Goal: Task Accomplishment & Management: Manage account settings

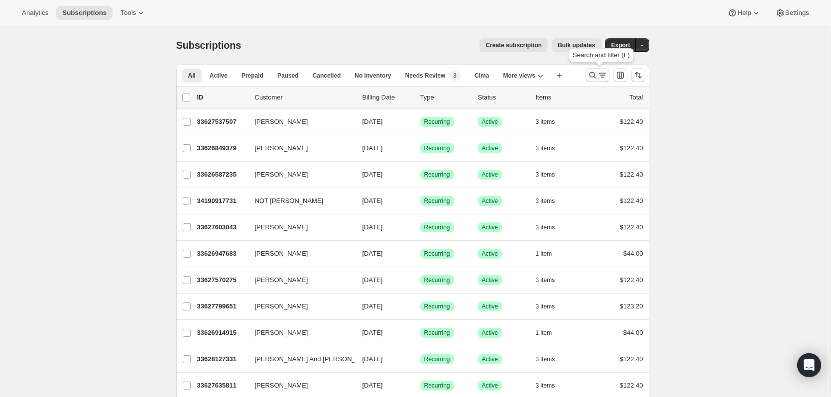
click at [593, 73] on icon "Search and filter results" at bounding box center [592, 75] width 6 height 6
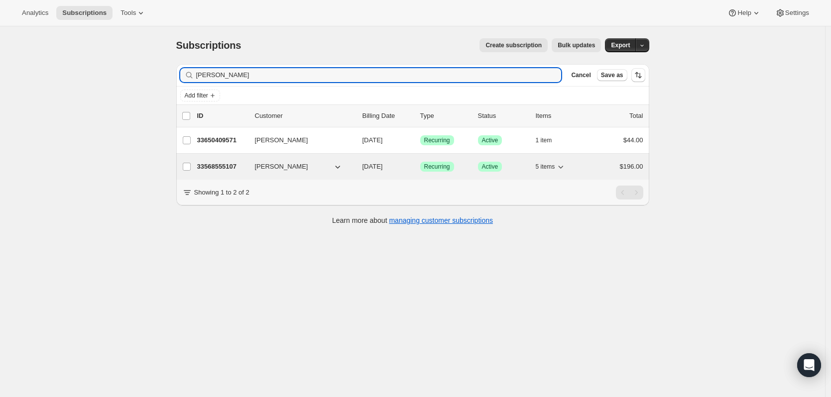
type input "[PERSON_NAME]"
click at [233, 167] on p "33568555107" at bounding box center [222, 167] width 50 height 10
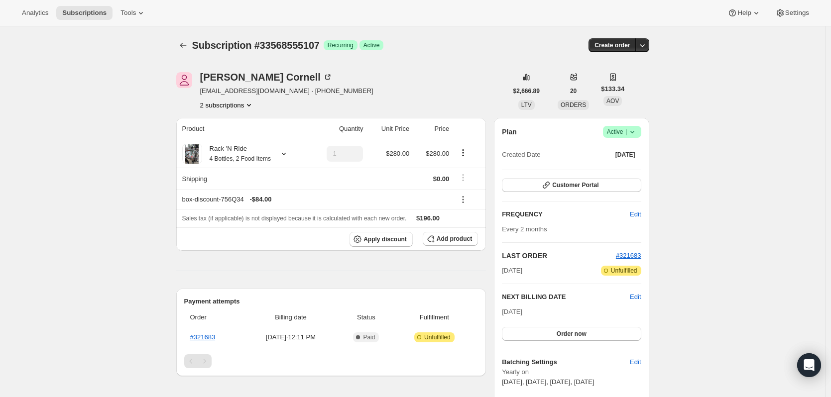
click at [187, 43] on icon "Subscriptions" at bounding box center [183, 45] width 10 height 10
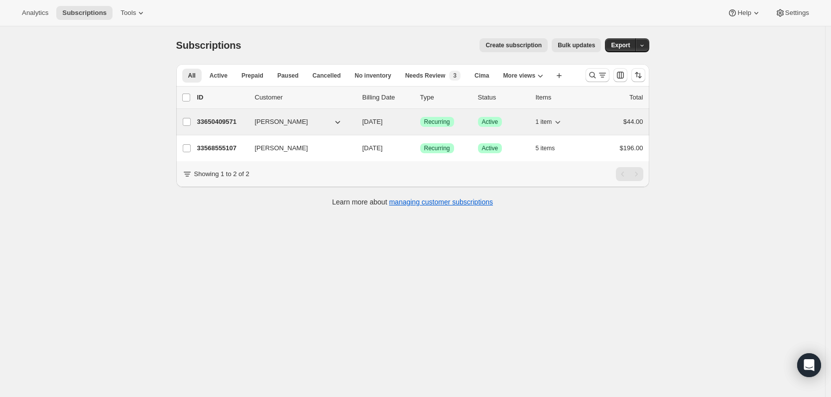
click at [225, 125] on p "33650409571" at bounding box center [222, 122] width 50 height 10
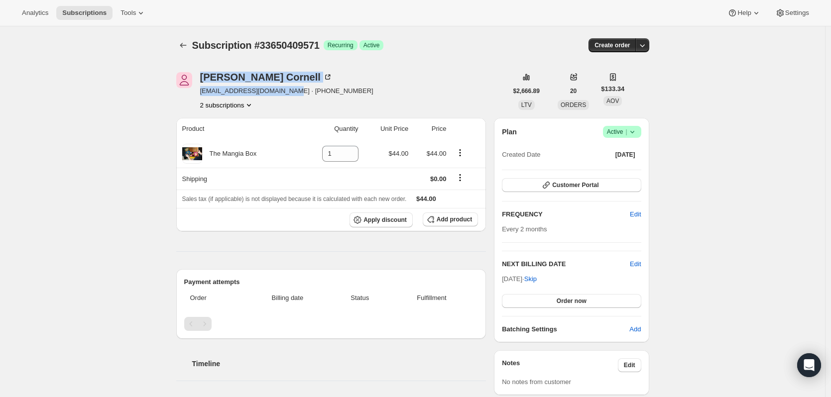
drag, startPoint x: 281, startPoint y: 91, endPoint x: 198, endPoint y: 89, distance: 83.2
click at [198, 89] on div "[PERSON_NAME] [EMAIL_ADDRESS][DOMAIN_NAME] · [PHONE_NUMBER] 2 subscriptions" at bounding box center [341, 91] width 331 height 38
click at [237, 98] on div "[PERSON_NAME] [EMAIL_ADDRESS][DOMAIN_NAME] · [PHONE_NUMBER] 2 subscriptions" at bounding box center [286, 91] width 173 height 38
click at [244, 93] on span "[EMAIL_ADDRESS][DOMAIN_NAME] · [PHONE_NUMBER]" at bounding box center [286, 91] width 173 height 10
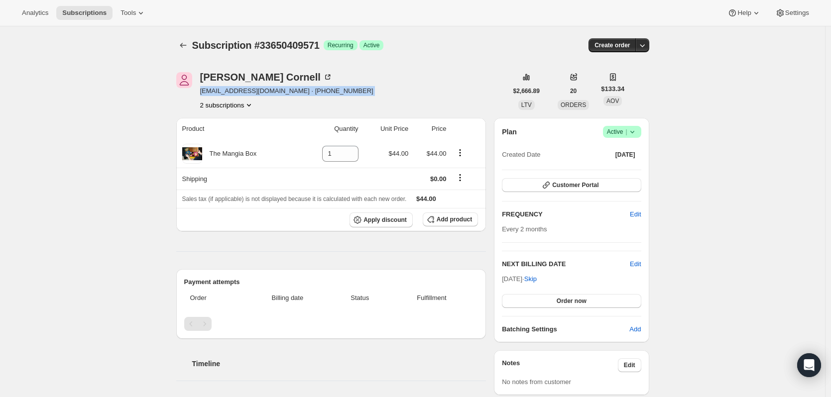
click at [244, 93] on span "[EMAIL_ADDRESS][DOMAIN_NAME] · [PHONE_NUMBER]" at bounding box center [286, 91] width 173 height 10
click at [274, 90] on span "[EMAIL_ADDRESS][DOMAIN_NAME] · [PHONE_NUMBER]" at bounding box center [286, 91] width 173 height 10
click at [283, 91] on span "[EMAIL_ADDRESS][DOMAIN_NAME] · [PHONE_NUMBER]" at bounding box center [286, 91] width 173 height 10
click at [352, 109] on div "[PERSON_NAME] [EMAIL_ADDRESS][DOMAIN_NAME] · [PHONE_NUMBER] 2 subscriptions" at bounding box center [341, 91] width 331 height 38
drag, startPoint x: 281, startPoint y: 91, endPoint x: 200, endPoint y: 92, distance: 81.1
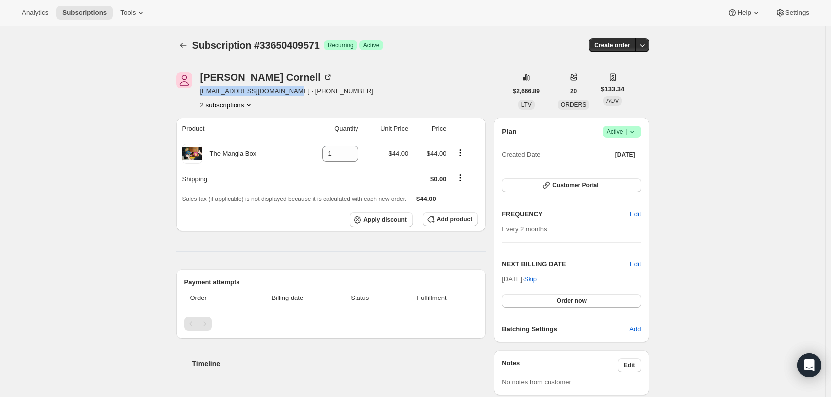
click at [200, 92] on div "[PERSON_NAME] [EMAIL_ADDRESS][DOMAIN_NAME] · [PHONE_NUMBER] 2 subscriptions" at bounding box center [341, 91] width 331 height 38
copy span "[EMAIL_ADDRESS][DOMAIN_NAME]"
